Goal: Task Accomplishment & Management: Manage account settings

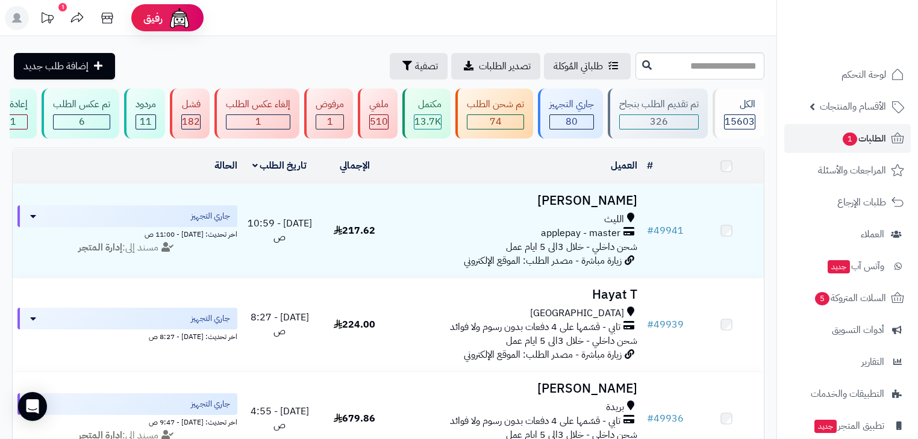
scroll to position [1585, 0]
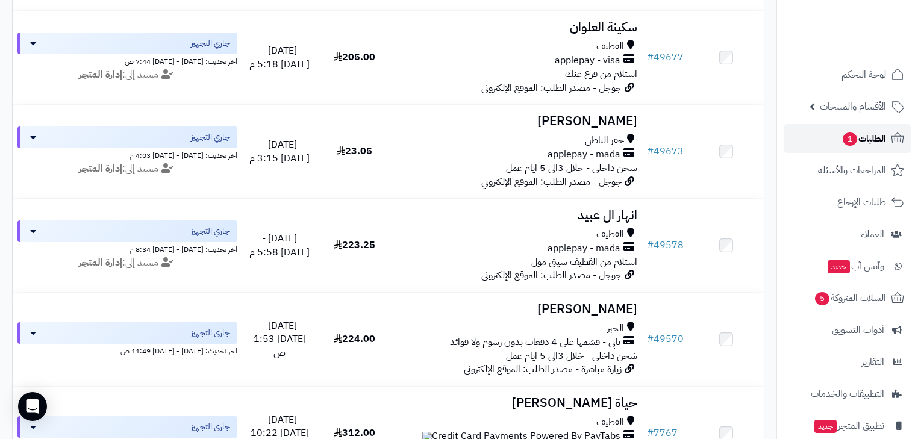
click at [863, 140] on span "الطلبات 1" at bounding box center [864, 138] width 45 height 17
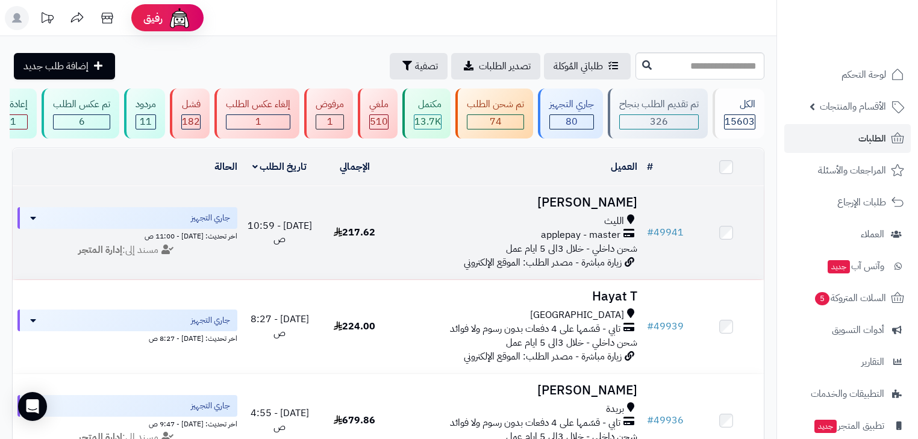
click at [603, 210] on h3 "[PERSON_NAME]" at bounding box center [517, 203] width 240 height 14
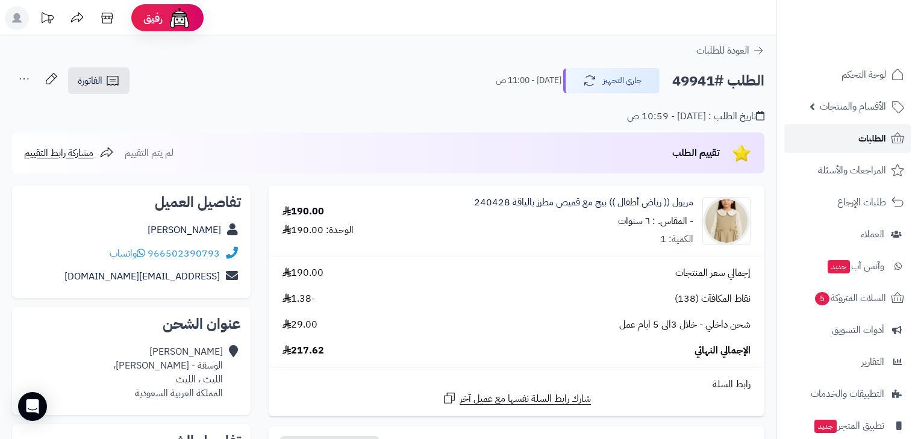
click at [849, 145] on link "الطلبات" at bounding box center [848, 138] width 127 height 29
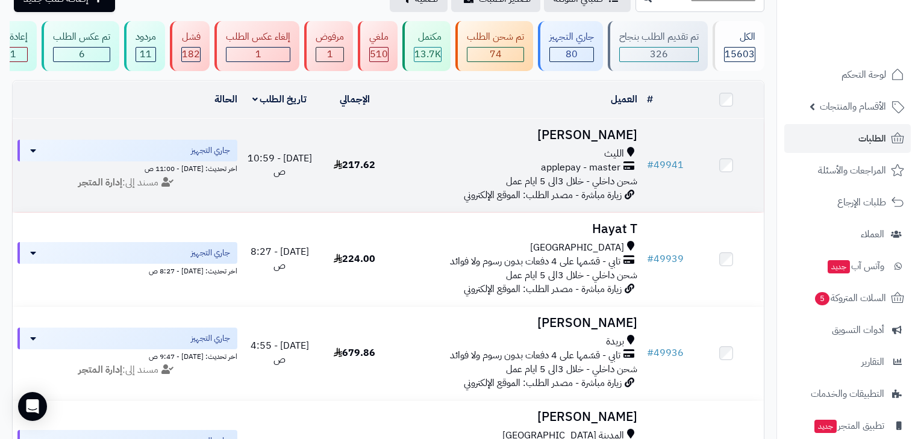
scroll to position [96, 0]
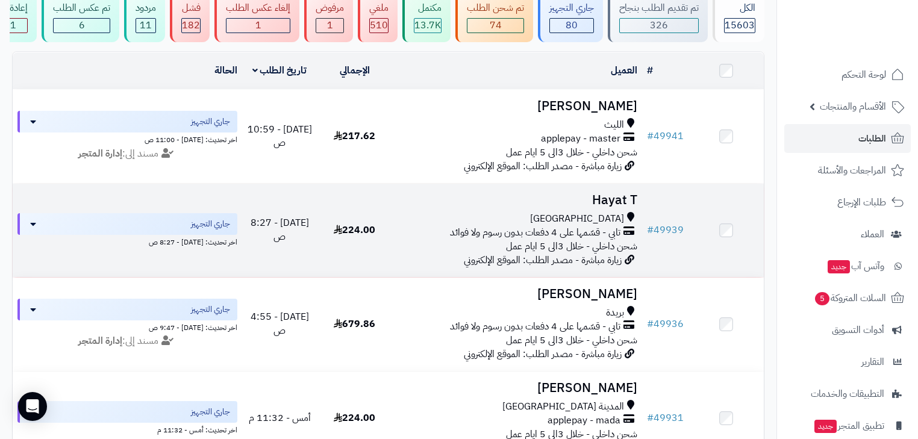
click at [588, 207] on h3 "Hayat T" at bounding box center [517, 200] width 240 height 14
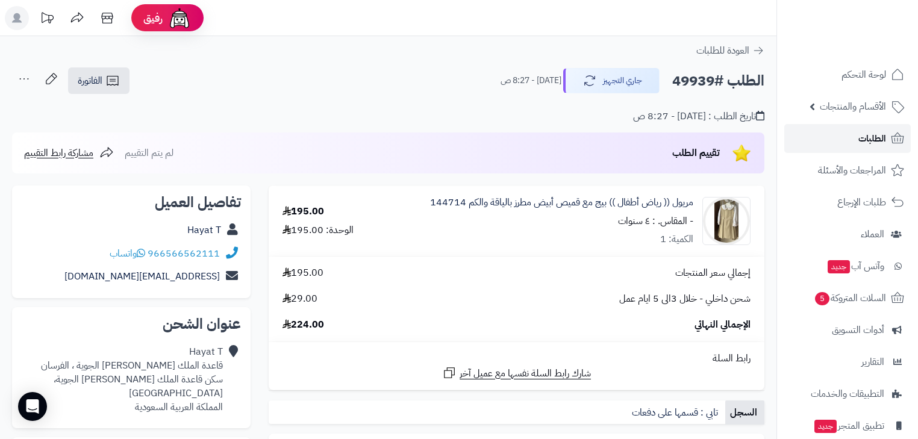
click at [827, 142] on link "الطلبات" at bounding box center [848, 138] width 127 height 29
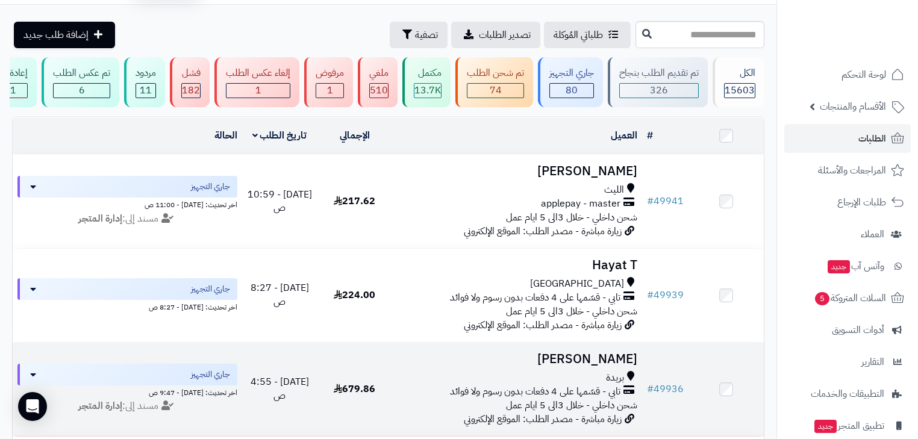
scroll to position [48, 0]
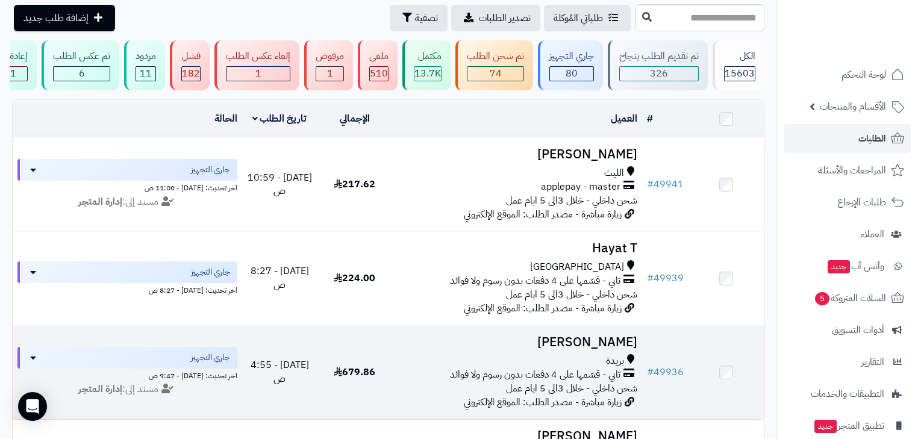
click at [610, 346] on h3 "[PERSON_NAME]" at bounding box center [517, 343] width 240 height 14
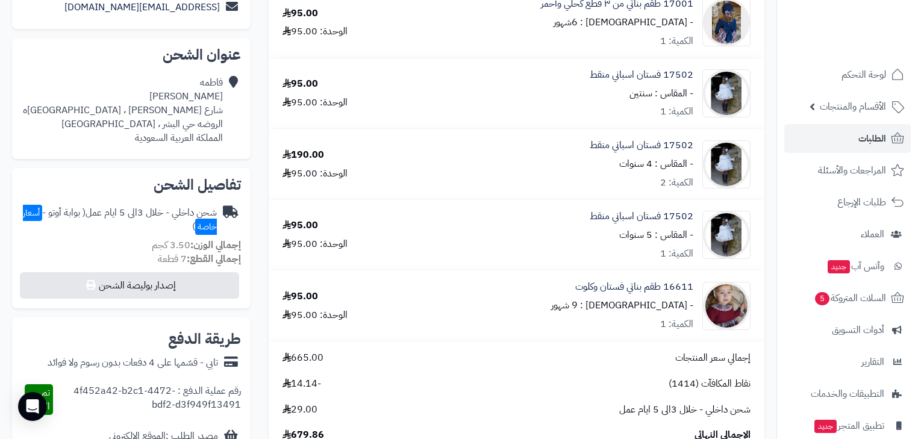
scroll to position [48, 0]
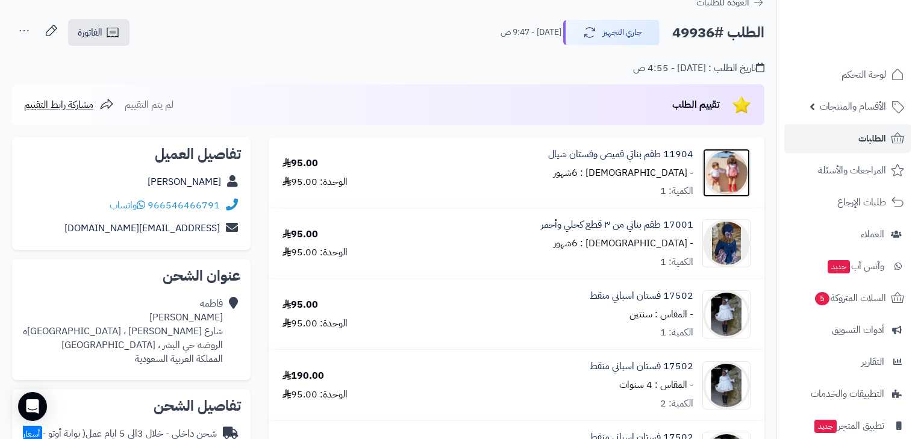
click at [735, 173] on img at bounding box center [726, 173] width 47 height 48
click at [630, 149] on link "11904 طقم بناتي قميص وفستان شيال" at bounding box center [620, 155] width 145 height 14
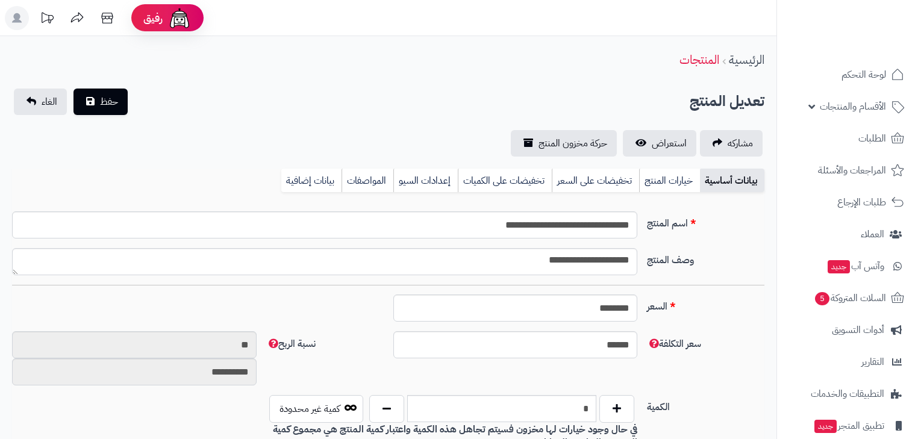
type input "******"
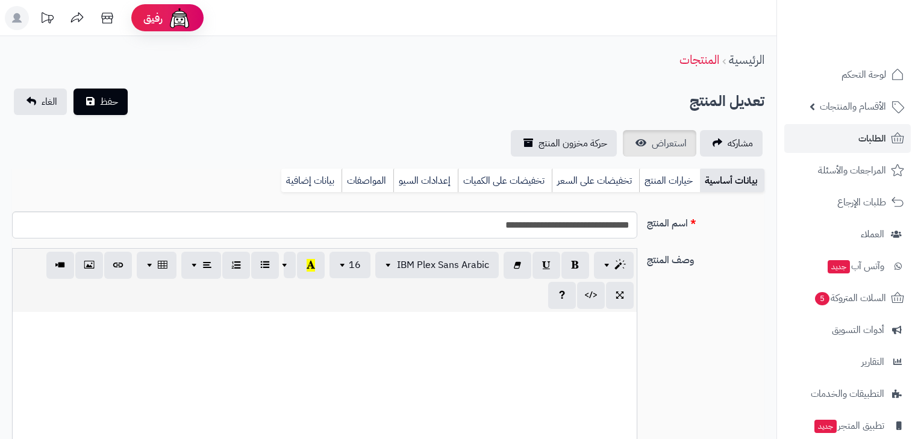
scroll to position [174, 0]
click at [670, 149] on span "استعراض" at bounding box center [669, 143] width 35 height 14
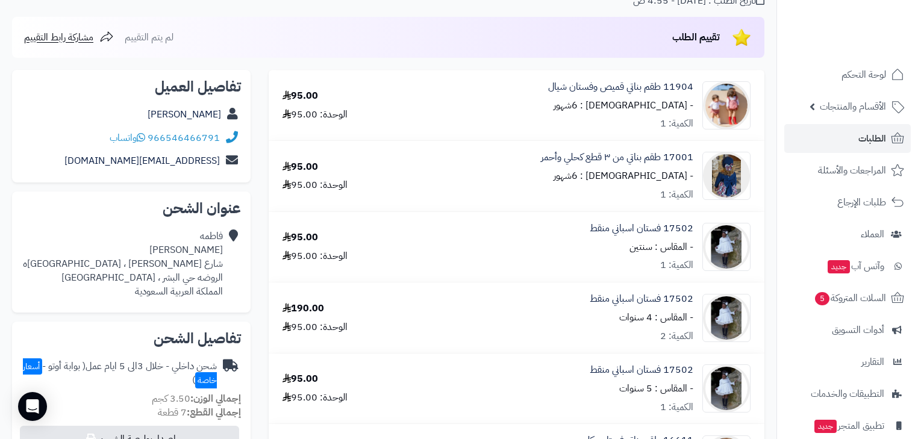
scroll to position [96, 0]
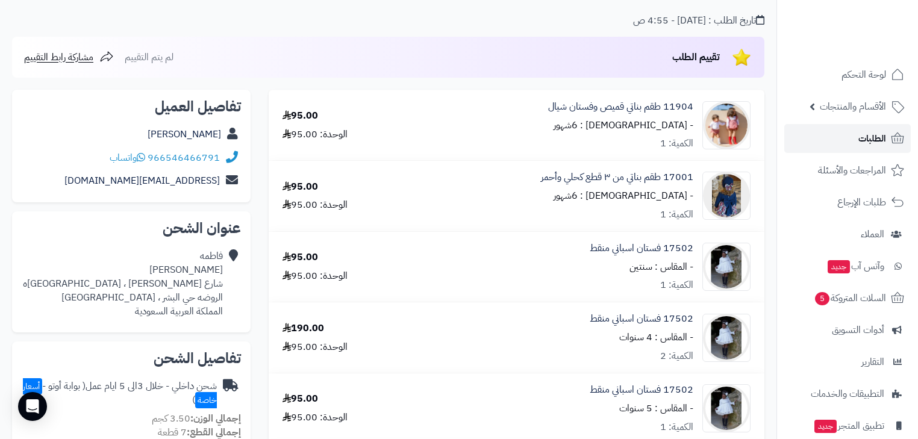
click at [882, 134] on span "الطلبات" at bounding box center [873, 138] width 28 height 17
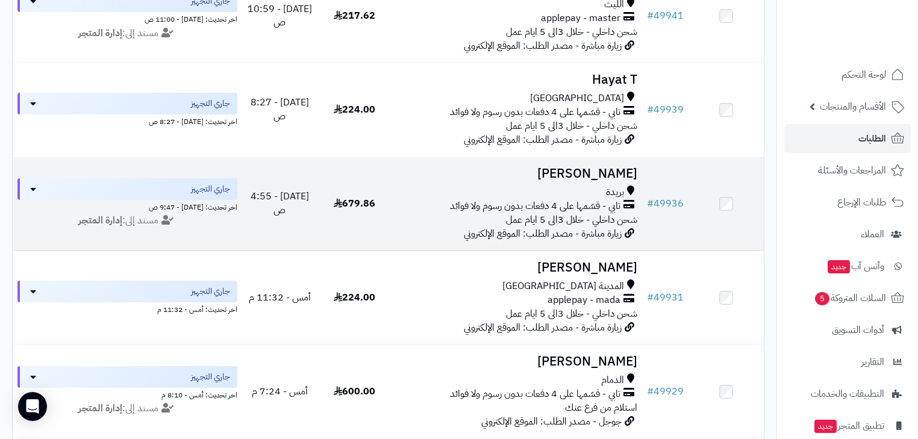
scroll to position [241, 0]
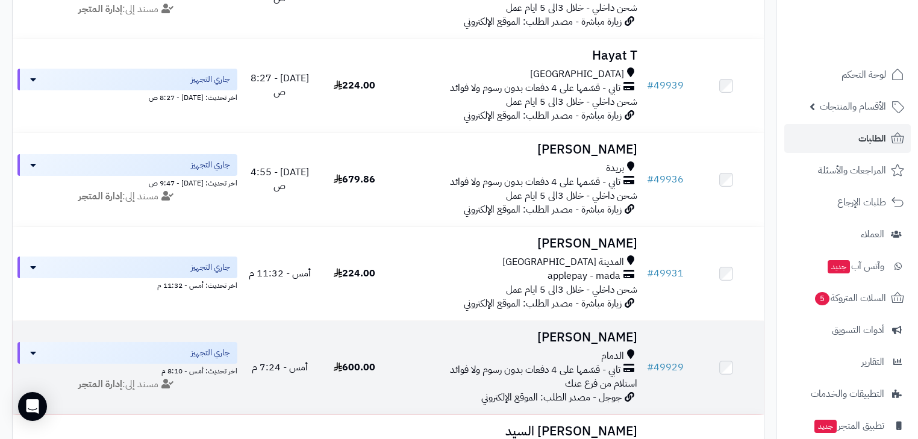
click at [593, 345] on h3 "[PERSON_NAME]" at bounding box center [517, 338] width 240 height 14
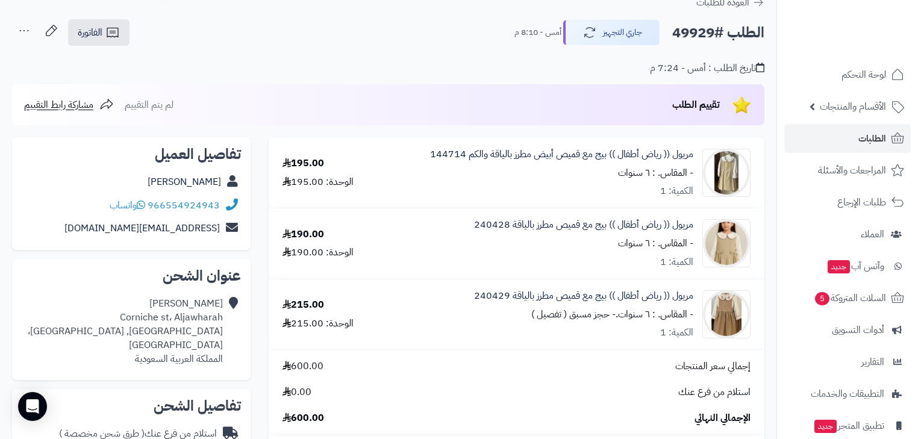
scroll to position [96, 0]
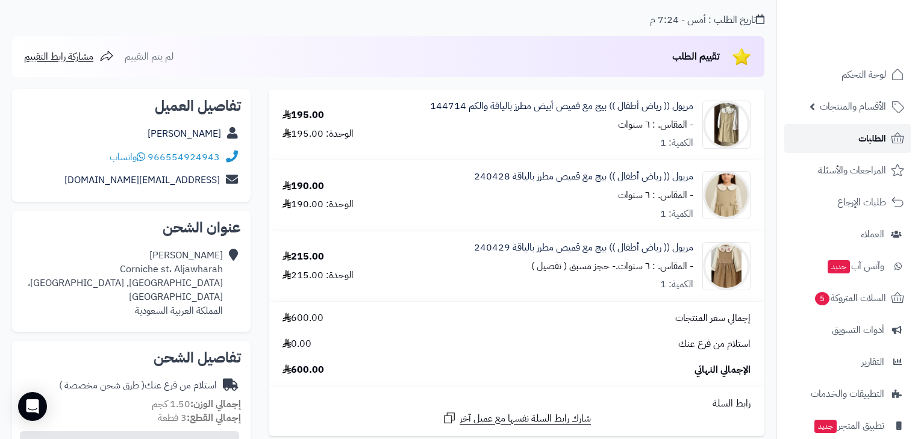
click at [865, 142] on span "الطلبات" at bounding box center [873, 138] width 28 height 17
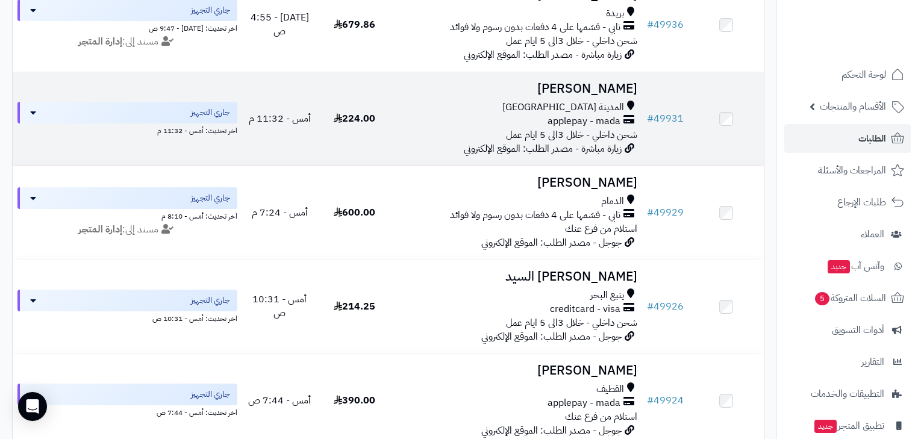
scroll to position [434, 0]
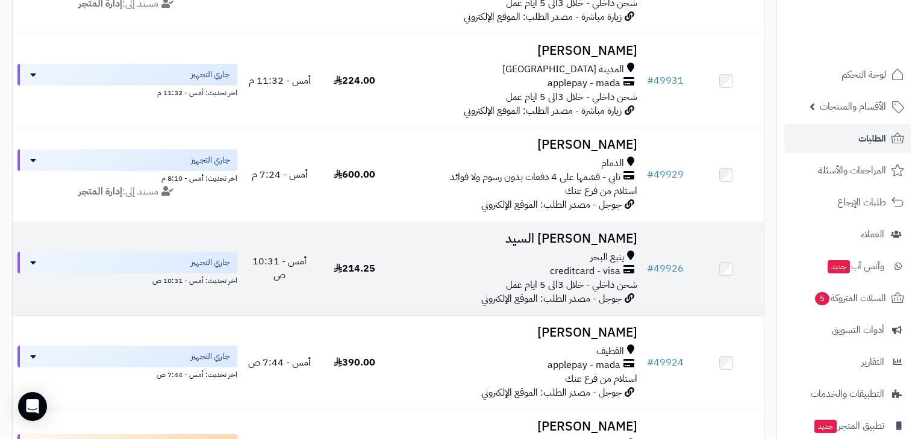
click at [593, 246] on h3 "[PERSON_NAME] السيد" at bounding box center [517, 239] width 240 height 14
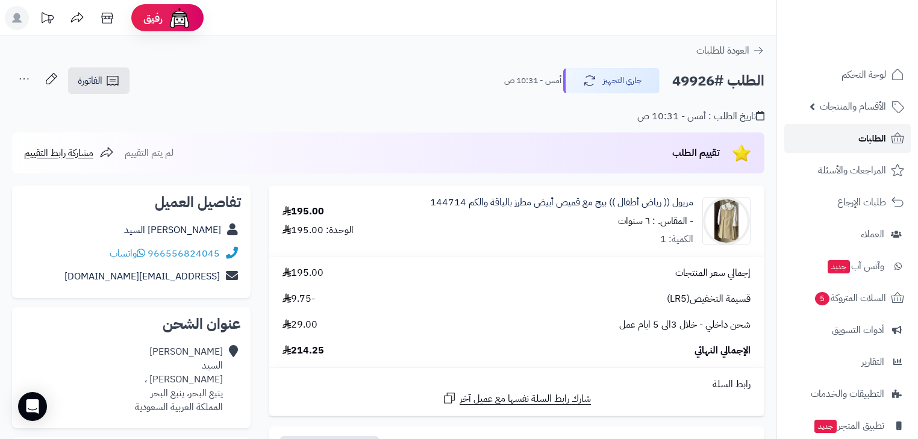
click at [873, 143] on span "الطلبات" at bounding box center [873, 138] width 28 height 17
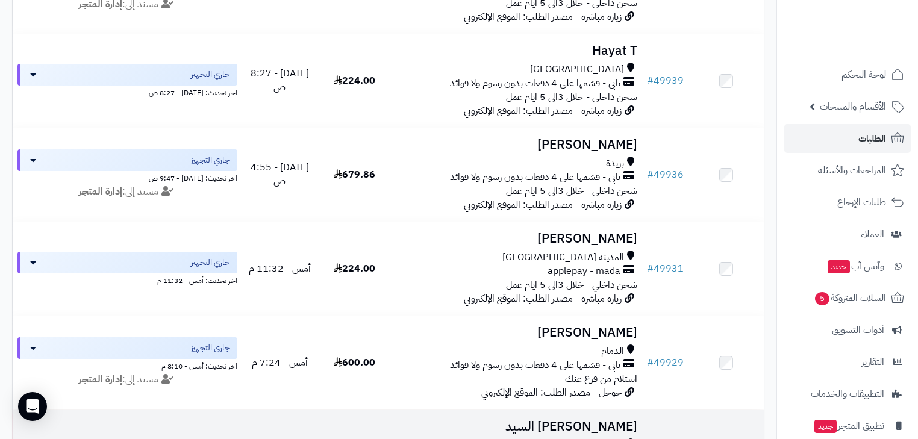
scroll to position [96, 0]
